Goal: Information Seeking & Learning: Learn about a topic

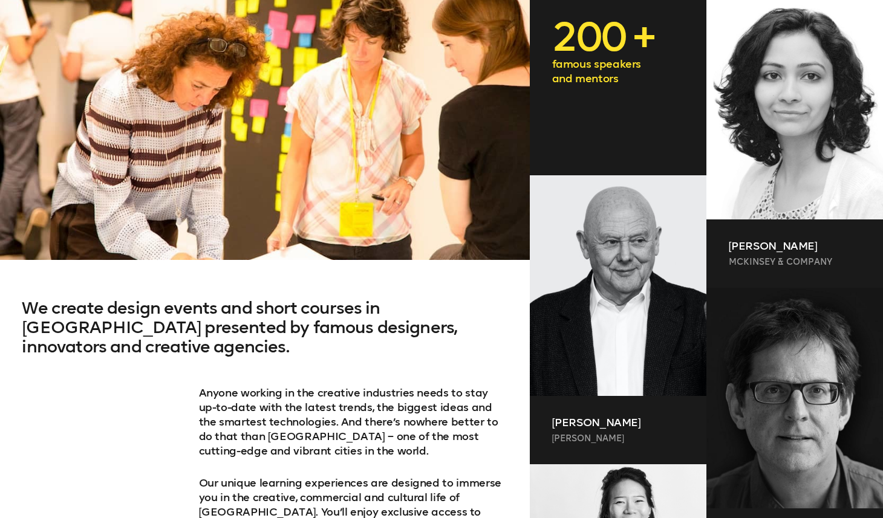
click at [586, 59] on p "famous speakers and mentors" at bounding box center [618, 71] width 132 height 29
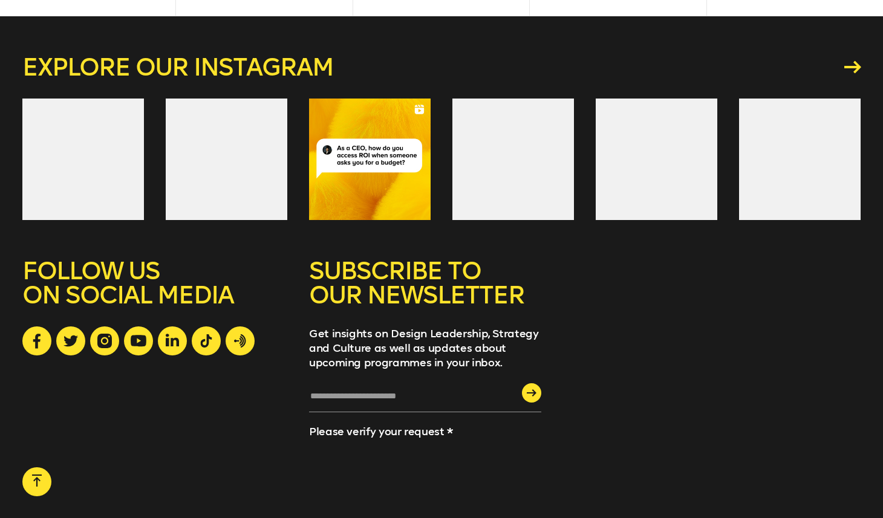
scroll to position [3436, 0]
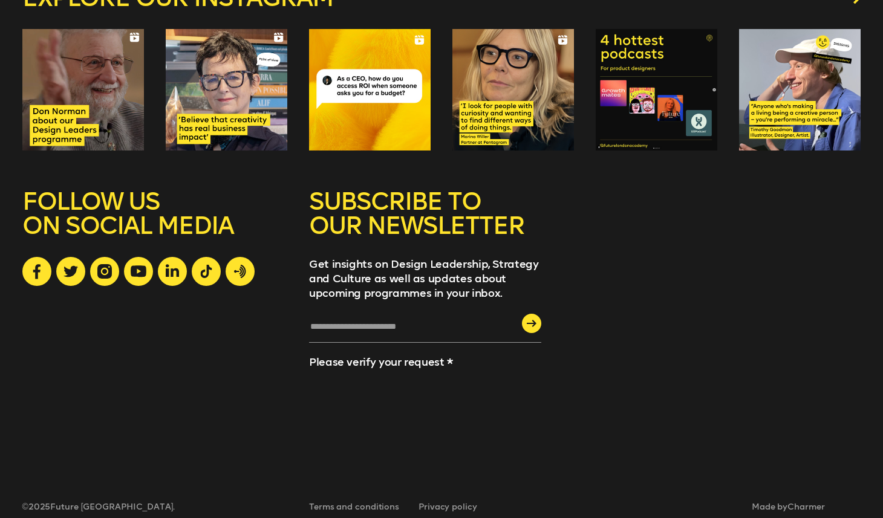
click at [678, 46] on div at bounding box center [656, 90] width 122 height 122
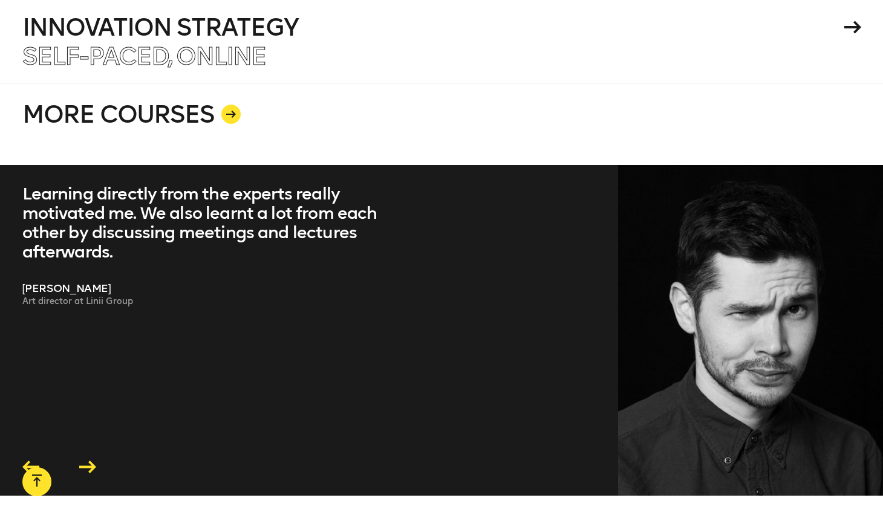
scroll to position [2508, 0]
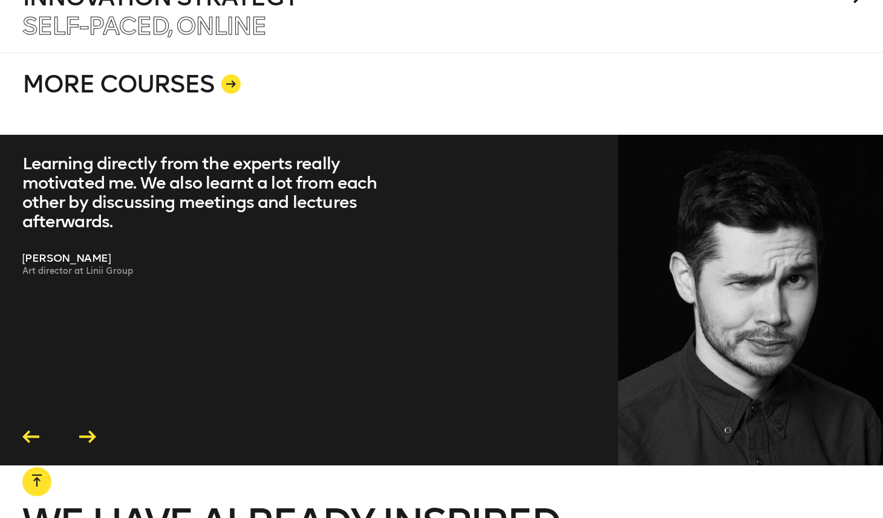
click at [86, 430] on icon at bounding box center [87, 436] width 17 height 13
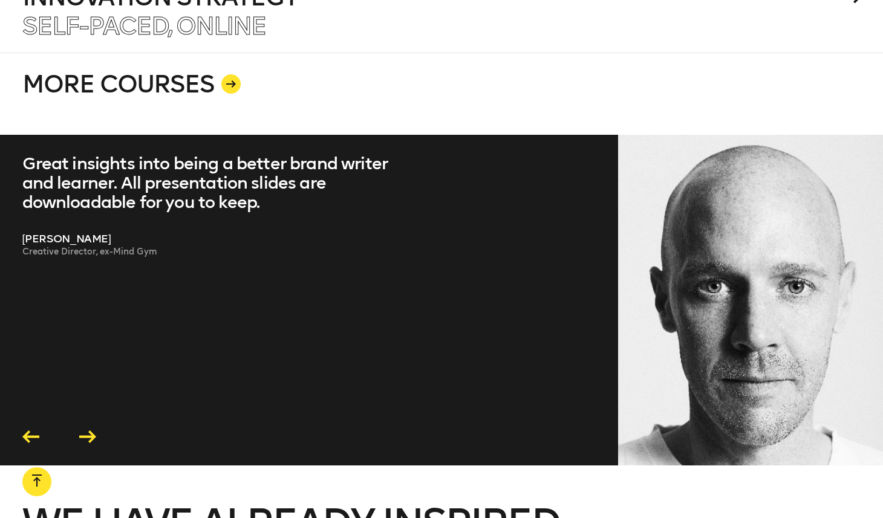
click at [86, 430] on icon at bounding box center [87, 436] width 17 height 13
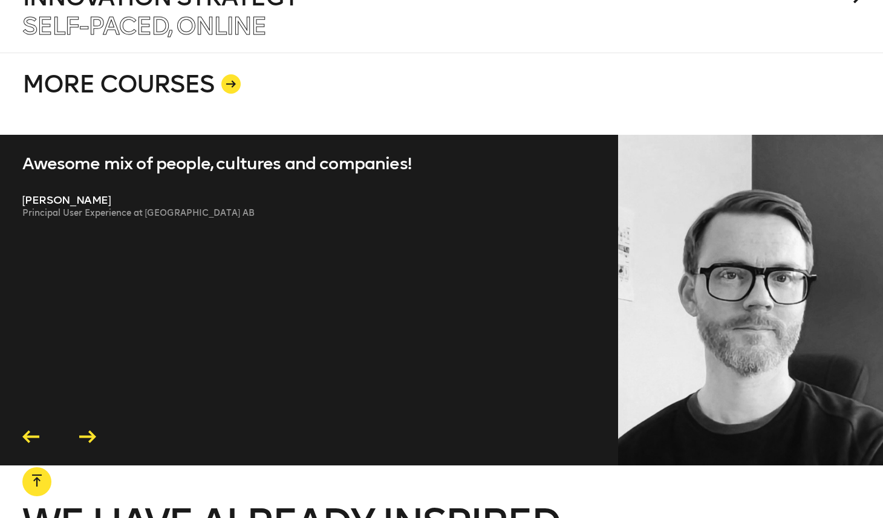
click at [86, 430] on icon at bounding box center [87, 436] width 17 height 13
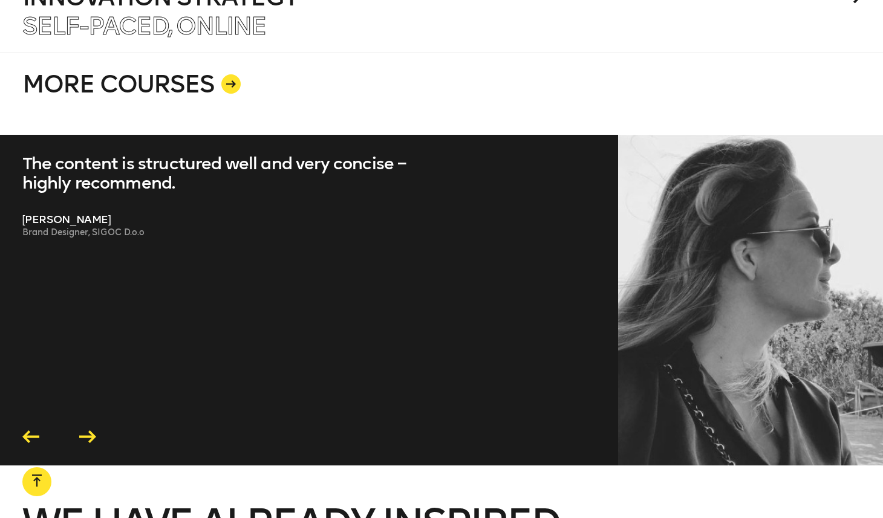
click at [86, 430] on icon at bounding box center [87, 436] width 17 height 13
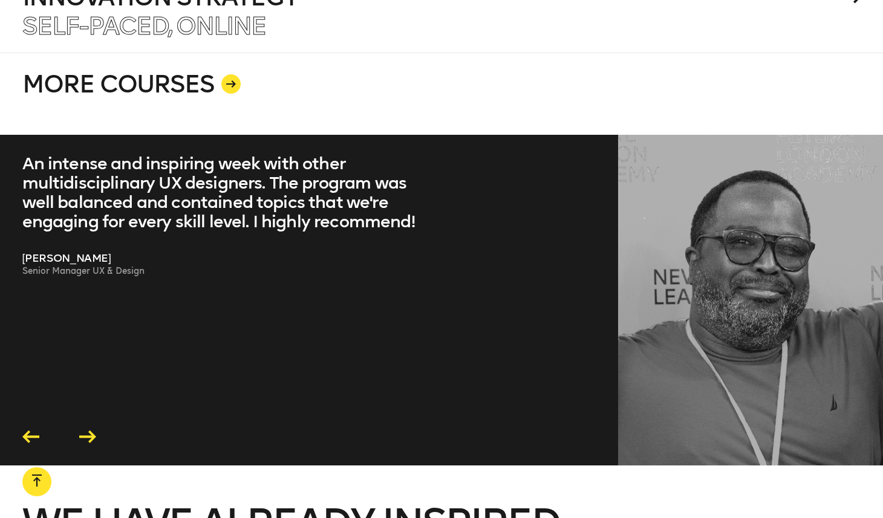
click at [86, 430] on icon at bounding box center [87, 436] width 17 height 13
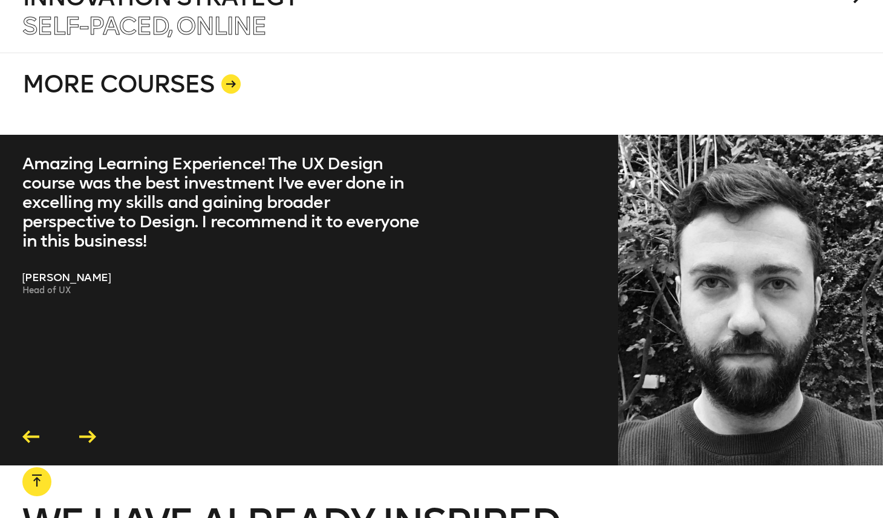
click at [83, 430] on icon at bounding box center [87, 436] width 17 height 13
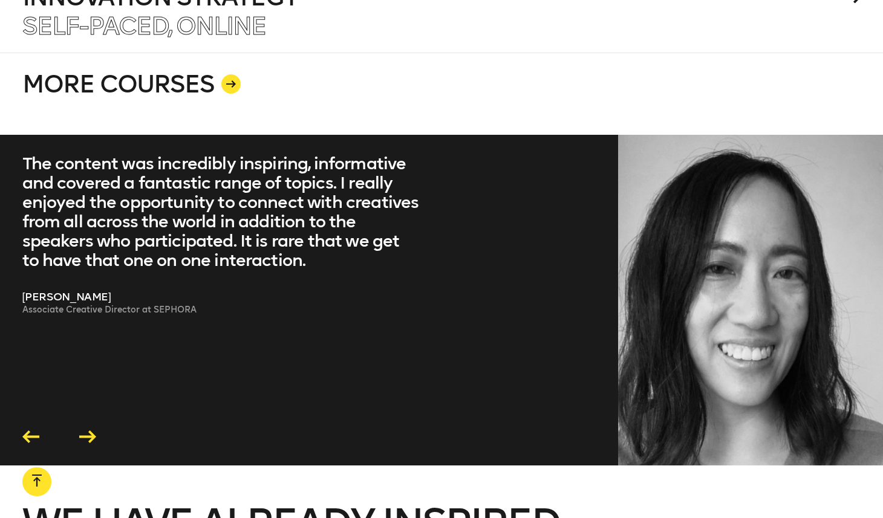
click at [36, 430] on icon at bounding box center [30, 436] width 17 height 13
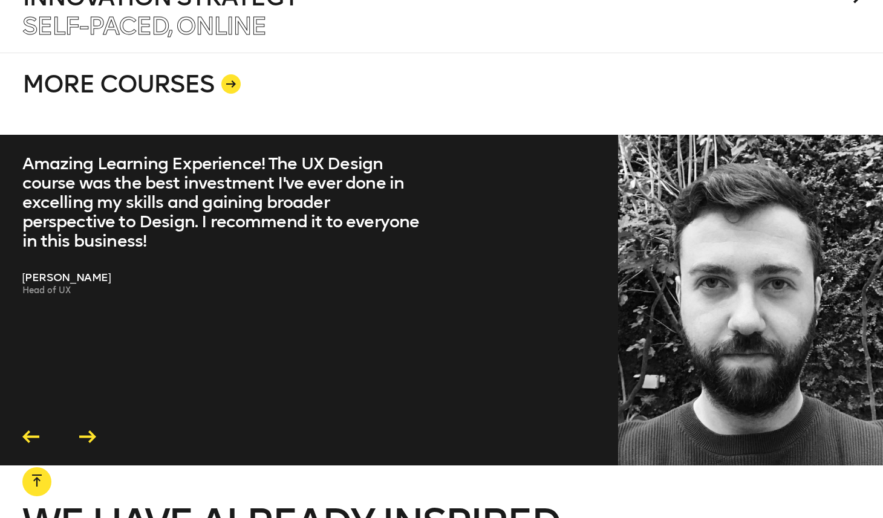
click at [89, 430] on icon at bounding box center [87, 436] width 17 height 13
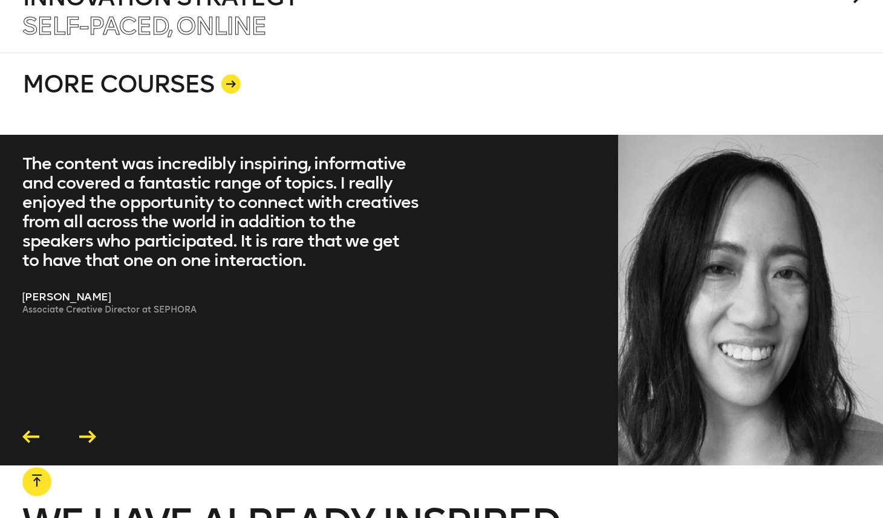
click at [89, 430] on icon at bounding box center [87, 436] width 17 height 13
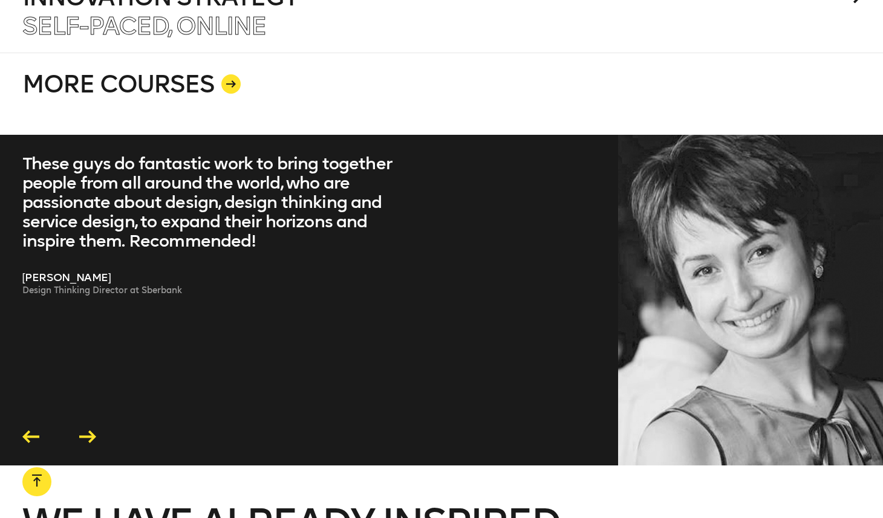
click at [89, 430] on icon at bounding box center [87, 436] width 17 height 13
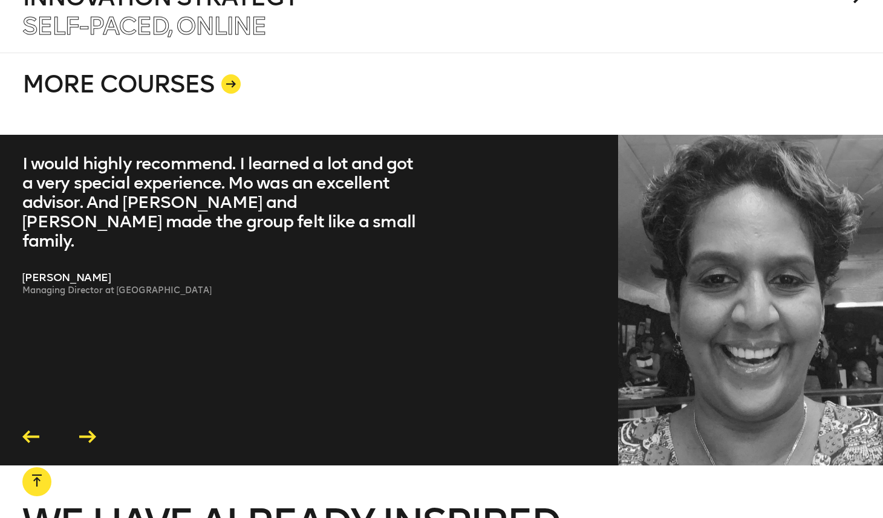
click at [89, 430] on icon at bounding box center [87, 436] width 17 height 13
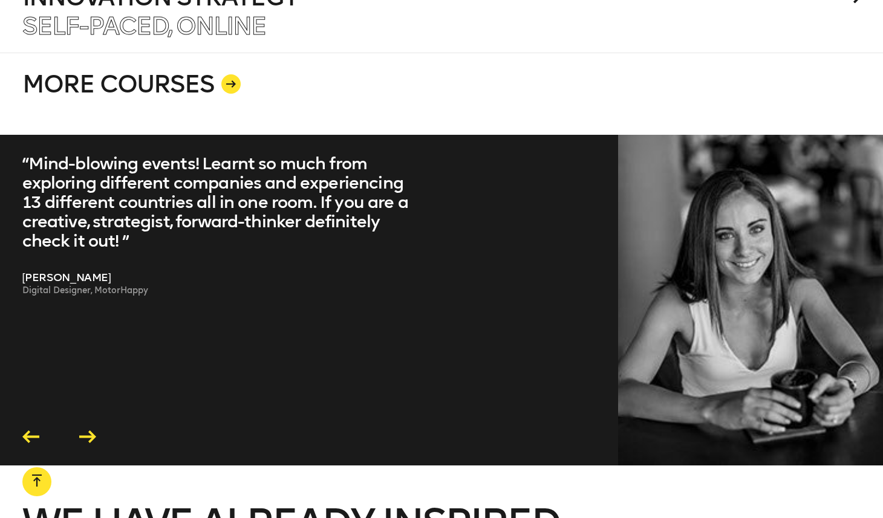
click at [89, 430] on icon at bounding box center [87, 436] width 17 height 13
